Goal: Information Seeking & Learning: Learn about a topic

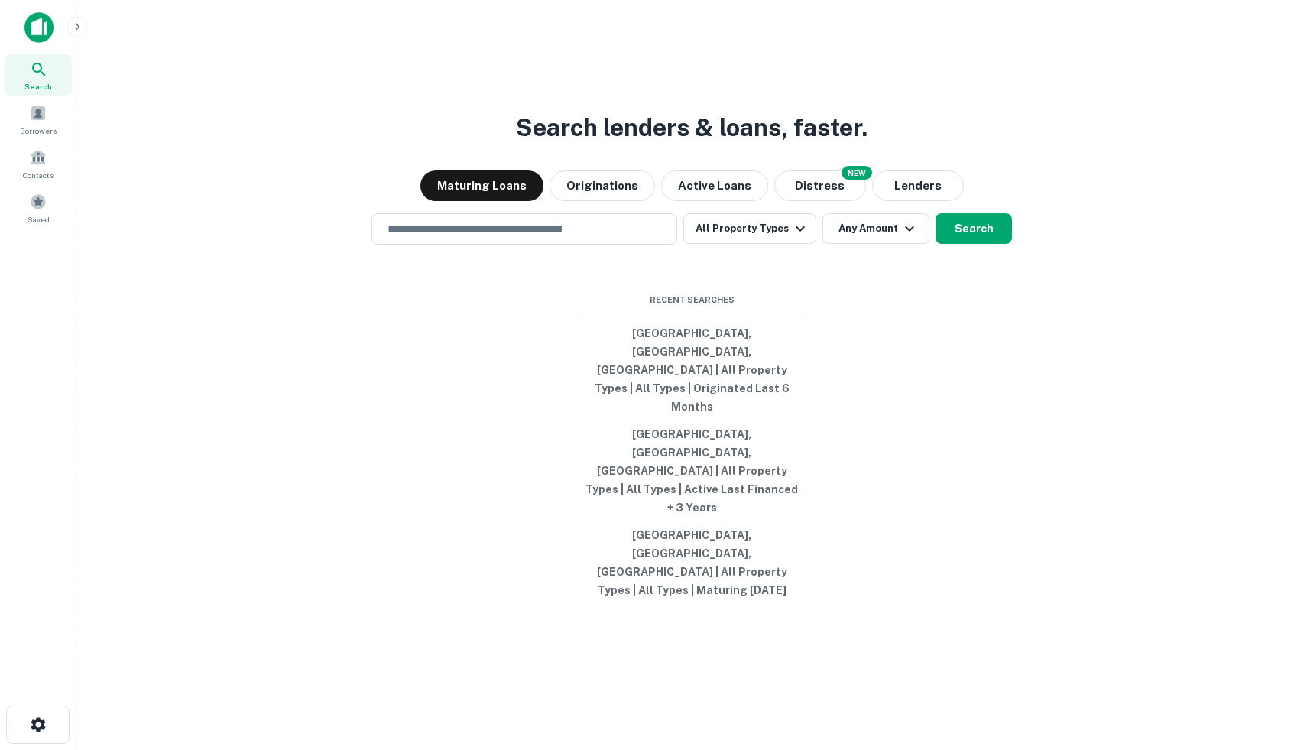
click at [28, 25] on img at bounding box center [38, 27] width 29 height 31
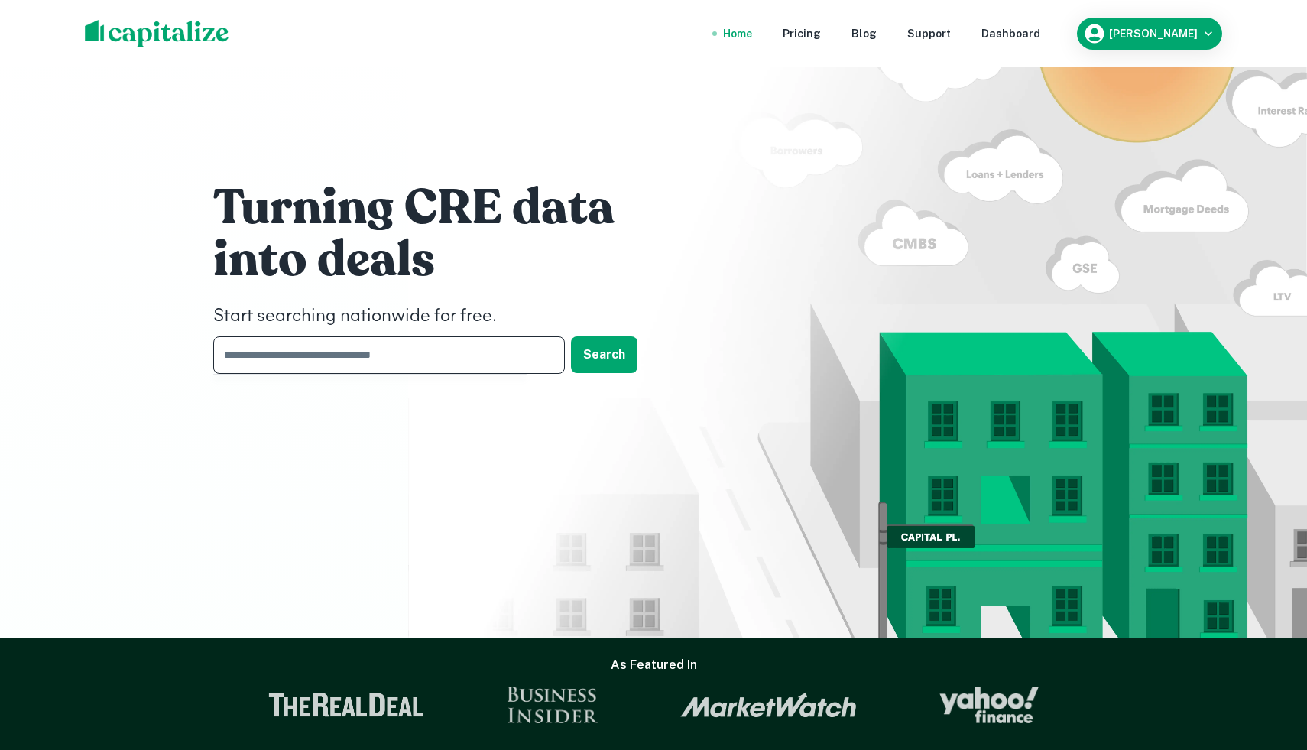
click at [431, 366] on input "text" at bounding box center [383, 354] width 341 height 37
type input "**********"
click at [603, 356] on button "Search" at bounding box center [604, 354] width 67 height 37
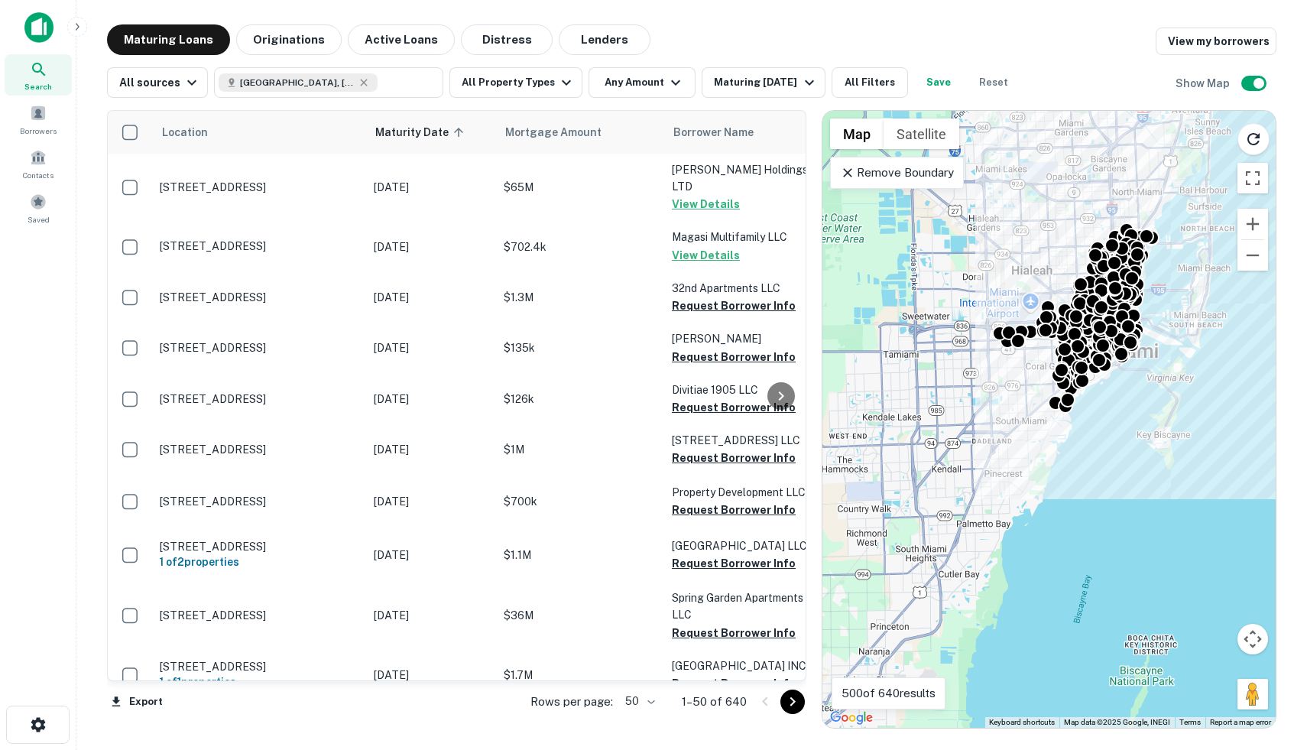
drag, startPoint x: 1094, startPoint y: 288, endPoint x: 896, endPoint y: 373, distance: 215.4
click at [896, 373] on div "To activate drag with keyboard, press Alt + Enter. Once in keyboard drag state,…" at bounding box center [1049, 419] width 453 height 617
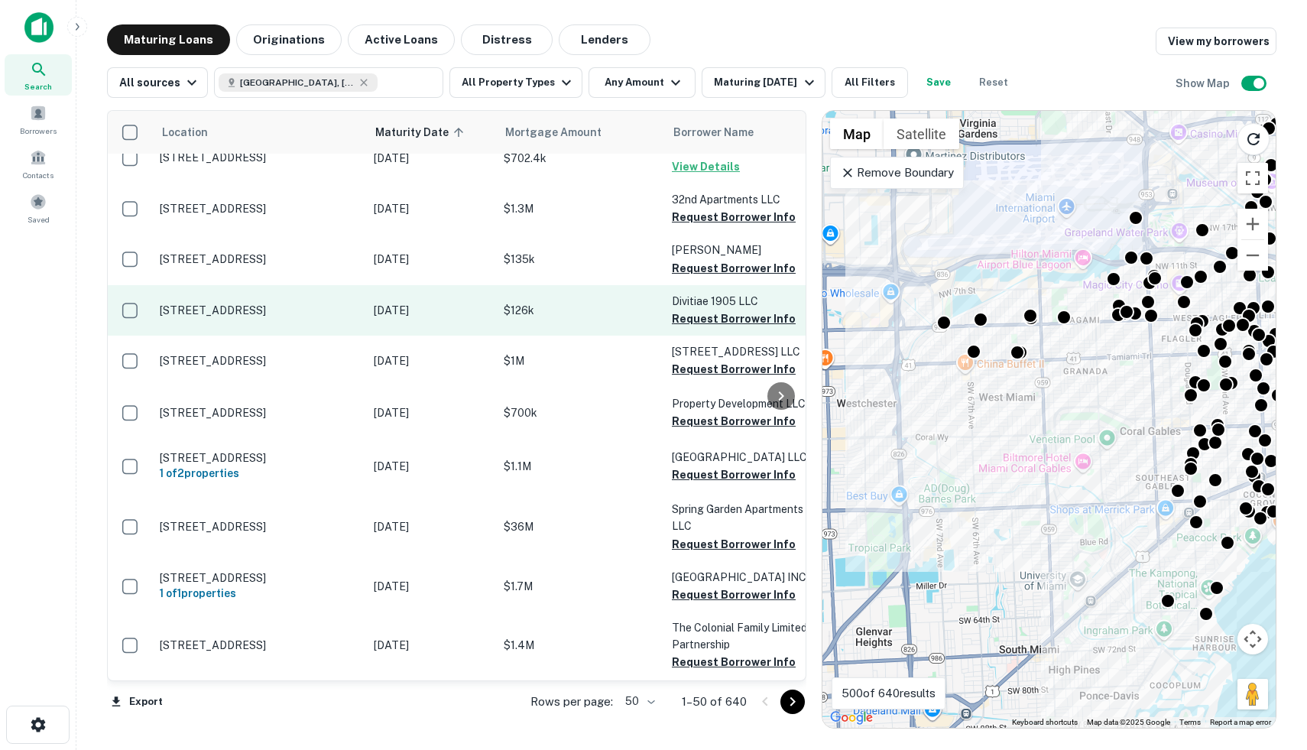
scroll to position [125, 0]
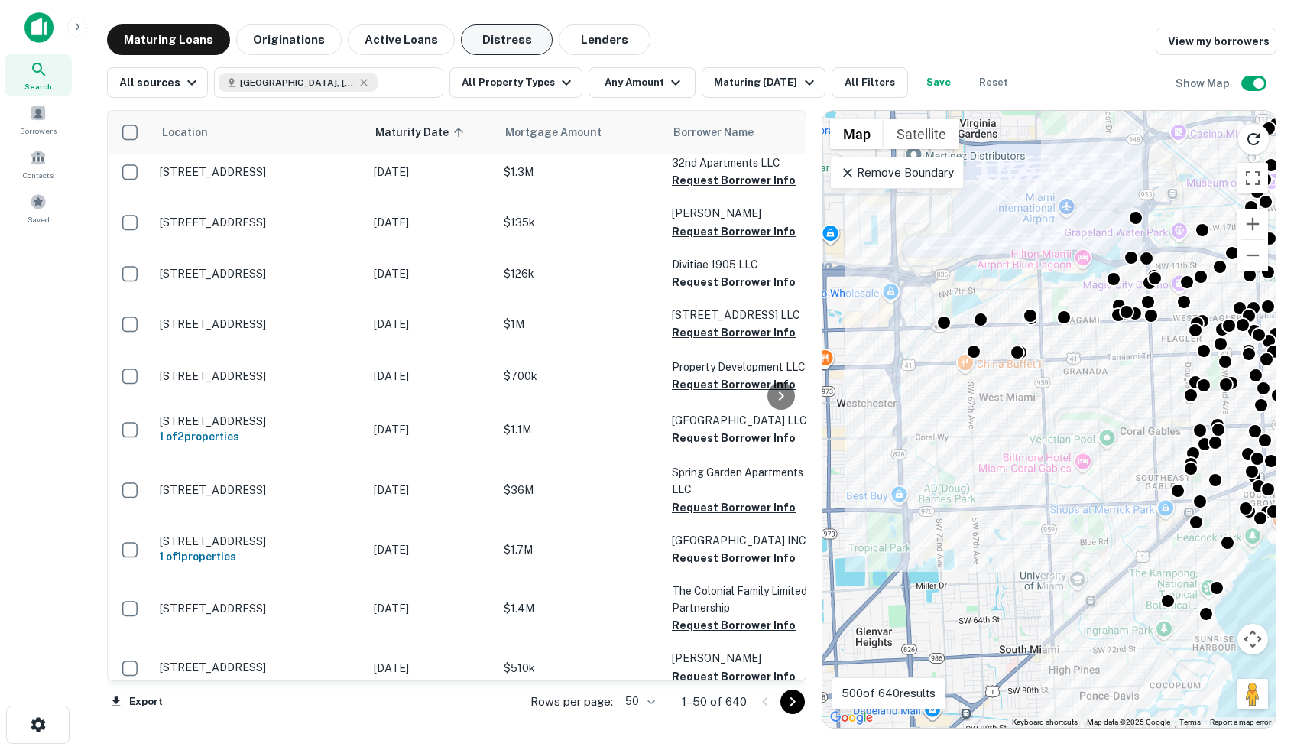
click at [506, 40] on button "Distress" at bounding box center [507, 39] width 92 height 31
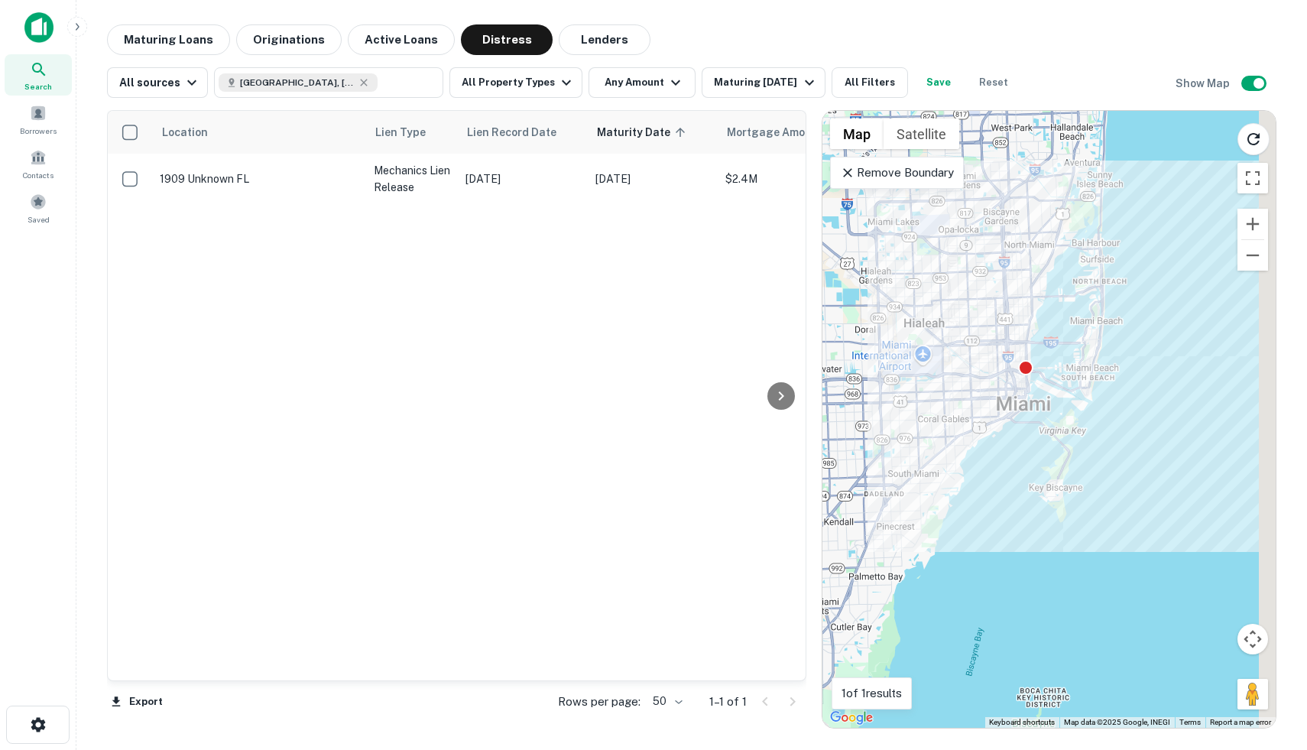
drag, startPoint x: 1144, startPoint y: 506, endPoint x: 968, endPoint y: 509, distance: 175.9
click at [968, 510] on div "To activate drag with keyboard, press Alt + Enter. Once in keyboard drag state,…" at bounding box center [1049, 419] width 453 height 617
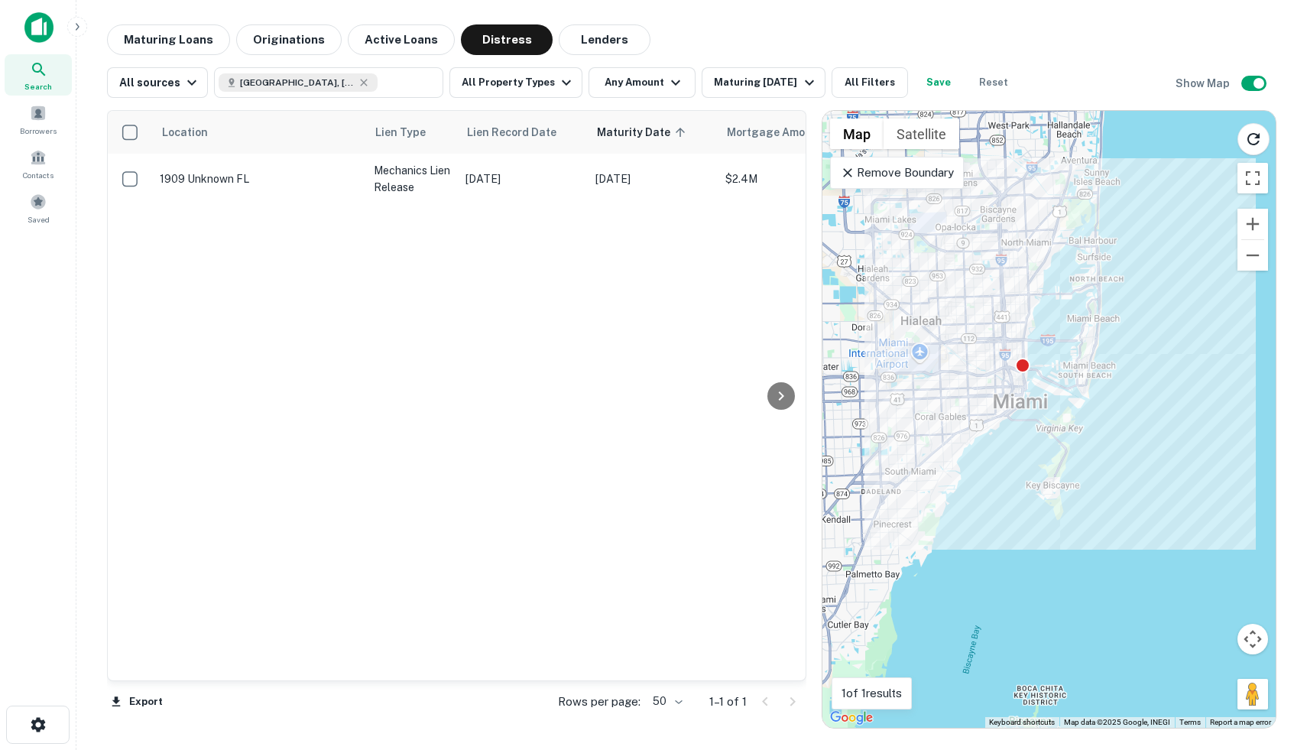
click at [1095, 307] on div "To activate drag with keyboard, press Alt + Enter. Once in keyboard drag state,…" at bounding box center [1049, 419] width 453 height 617
click at [610, 28] on button "Lenders" at bounding box center [605, 39] width 92 height 31
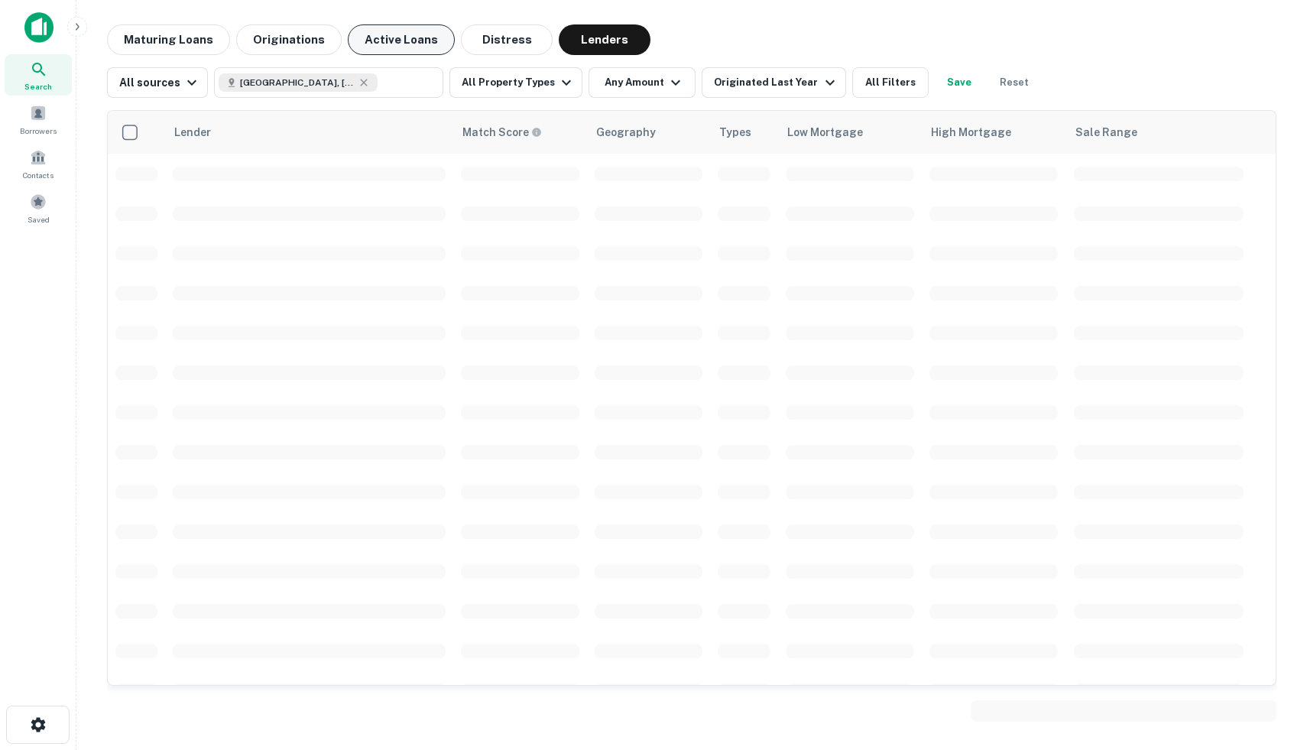
click at [417, 33] on button "Active Loans" at bounding box center [401, 39] width 107 height 31
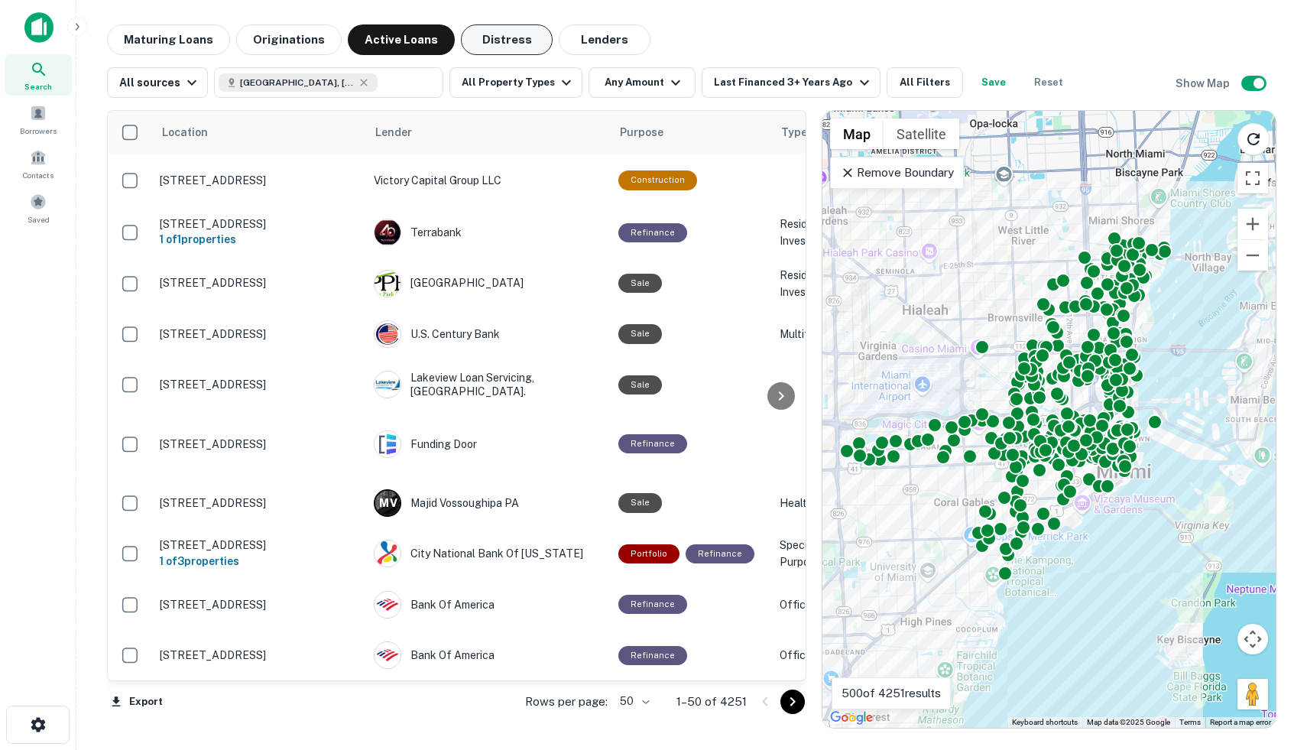
click at [475, 37] on button "Distress" at bounding box center [507, 39] width 92 height 31
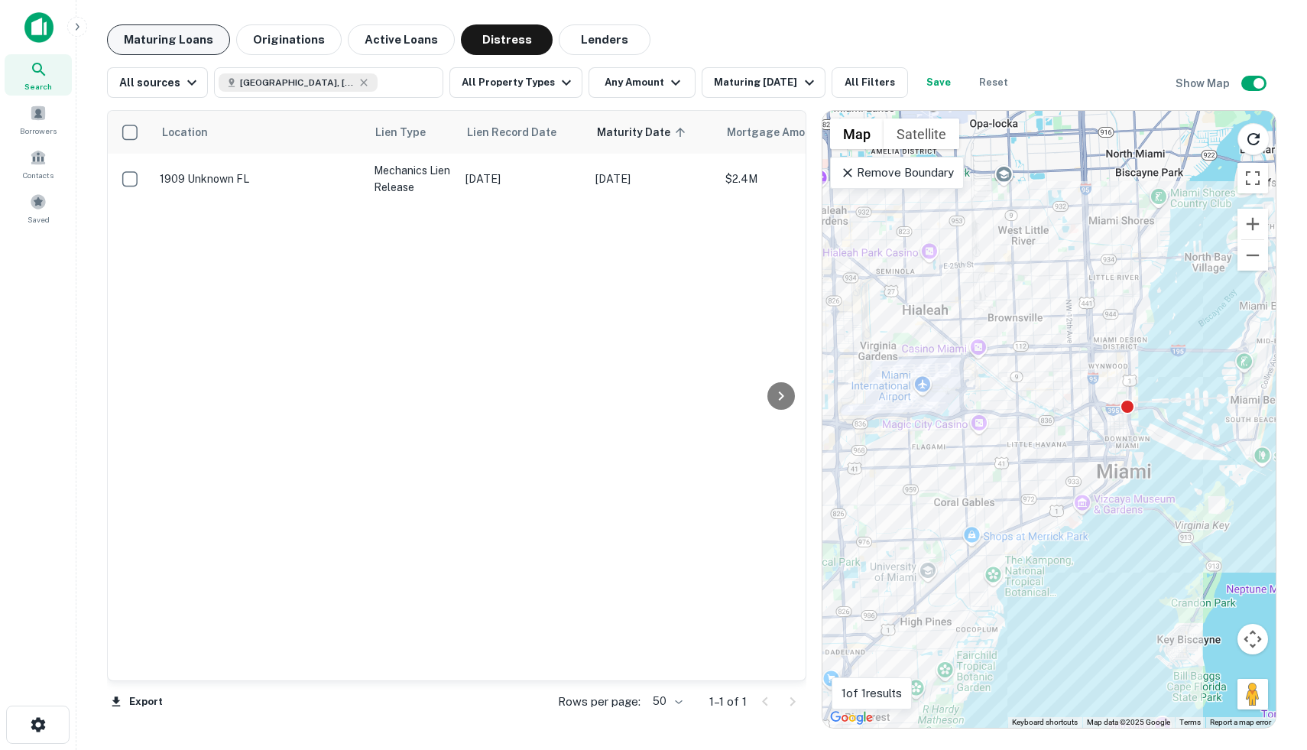
click at [190, 34] on button "Maturing Loans" at bounding box center [168, 39] width 123 height 31
